Goal: Navigation & Orientation: Find specific page/section

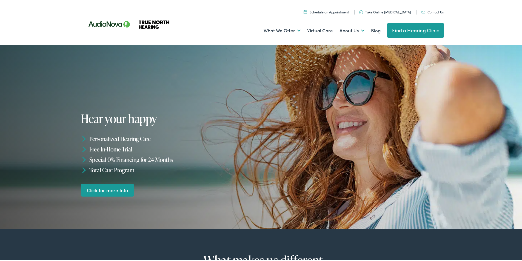
click at [393, 26] on link "Find a Hearing Clinic" at bounding box center [415, 29] width 57 height 15
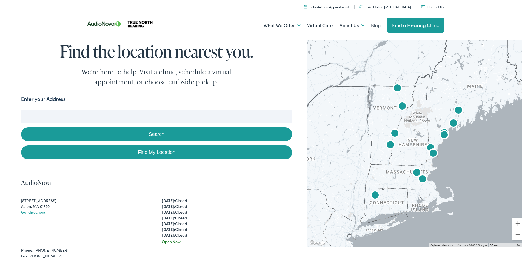
click at [392, 129] on img "True North Hearing by AudioNova" at bounding box center [395, 132] width 13 height 13
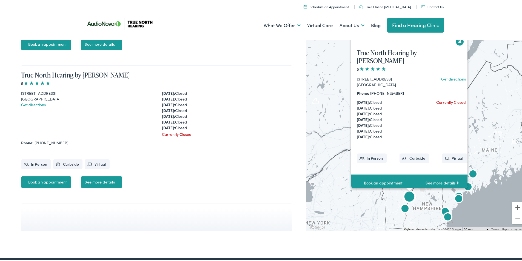
scroll to position [1846, 0]
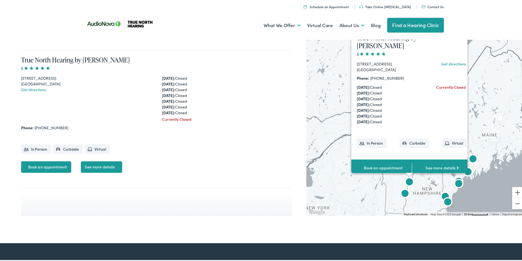
click at [473, 119] on div "True North Hearing by AudioNova [STREET_ADDRESS] Get directions Phone: [PHONE_N…" at bounding box center [417, 110] width 220 height 209
click at [334, 119] on div "True North Hearing by AudioNova [STREET_ADDRESS] Get directions Phone: [PHONE_N…" at bounding box center [417, 110] width 220 height 209
click at [478, 123] on div "True North Hearing by AudioNova [STREET_ADDRESS] Get directions Phone: [PHONE_N…" at bounding box center [417, 110] width 220 height 209
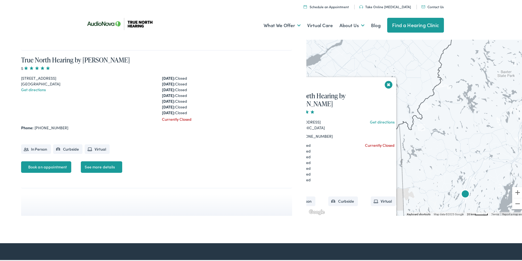
click at [384, 88] on button "Close" at bounding box center [389, 84] width 10 height 10
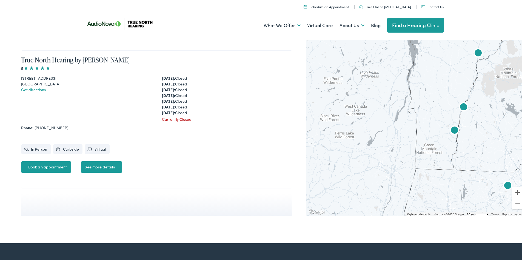
drag, startPoint x: 355, startPoint y: 109, endPoint x: 480, endPoint y: -24, distance: 182.7
click at [452, 128] on img "AudioNova" at bounding box center [454, 129] width 13 height 13
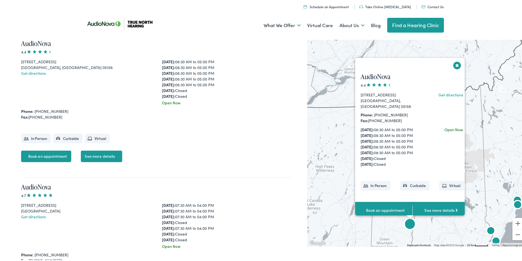
scroll to position [1272, 0]
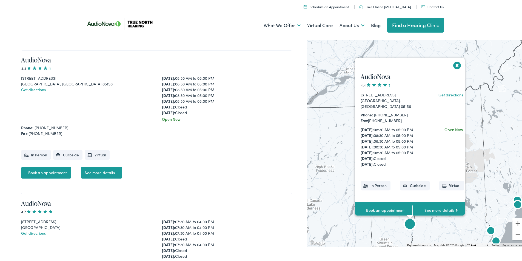
click at [449, 91] on link "Get directions" at bounding box center [451, 93] width 25 height 5
